Goal: Task Accomplishment & Management: Complete application form

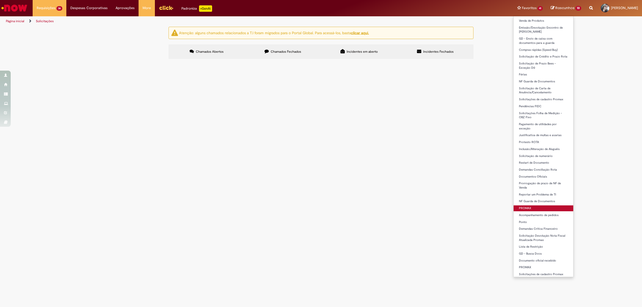
scroll to position [68, 0]
click at [541, 259] on link "Documento oficial recebido" at bounding box center [543, 259] width 60 height 6
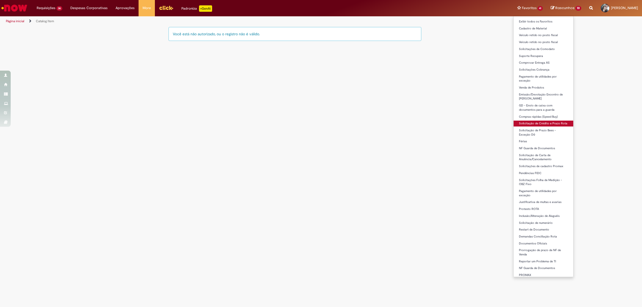
click at [539, 123] on link "Solicitação de Crédito e Prazo Rota" at bounding box center [543, 124] width 60 height 6
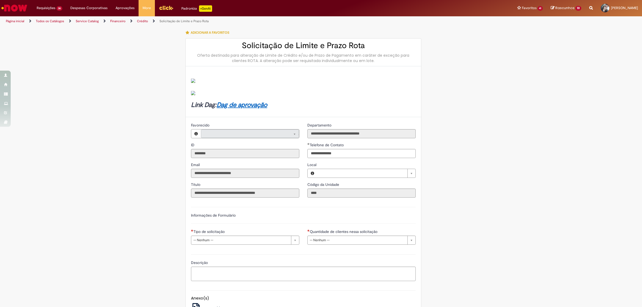
type input "**********"
